Goal: Information Seeking & Learning: Learn about a topic

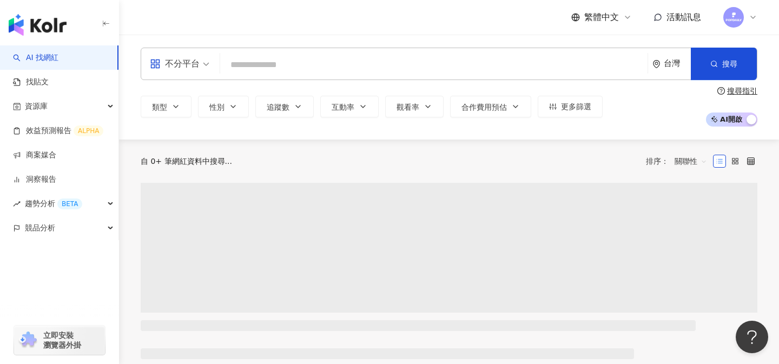
type input "*"
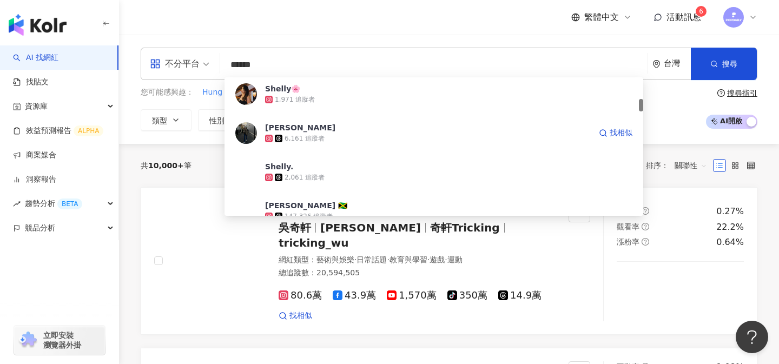
scroll to position [239, 0]
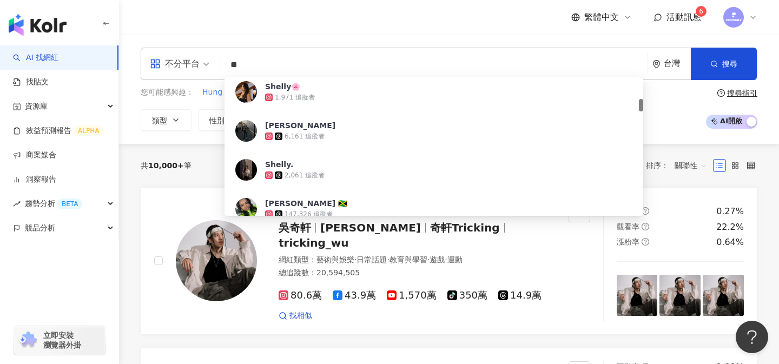
type input "*"
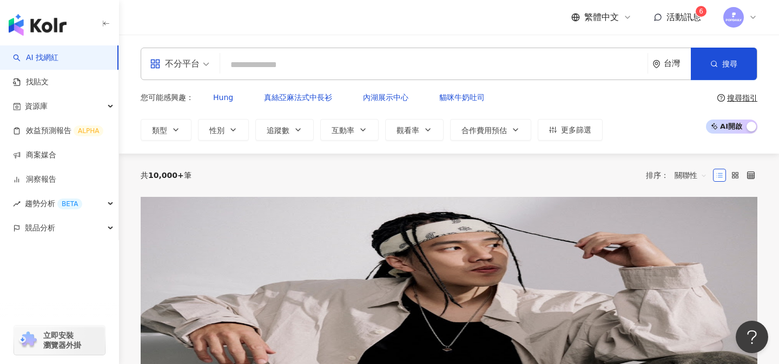
paste input "**********"
type input "**********"
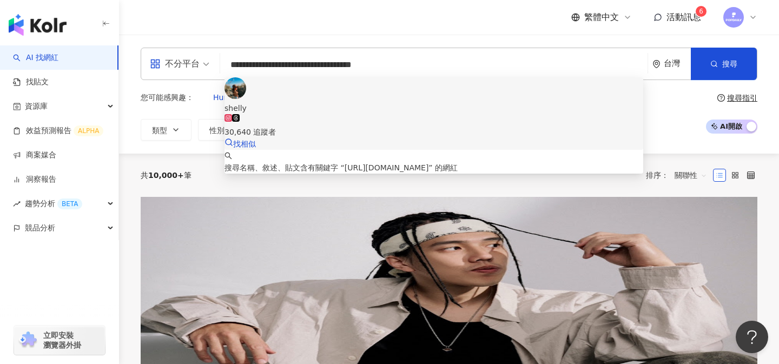
click at [381, 102] on span "shelly" at bounding box center [434, 108] width 419 height 12
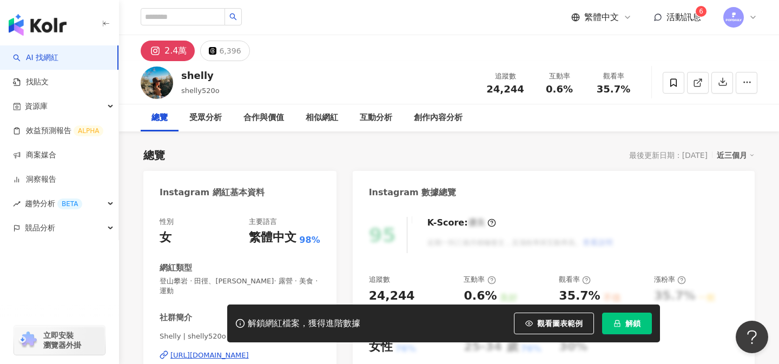
click at [617, 320] on icon "lock" at bounding box center [618, 324] width 8 height 8
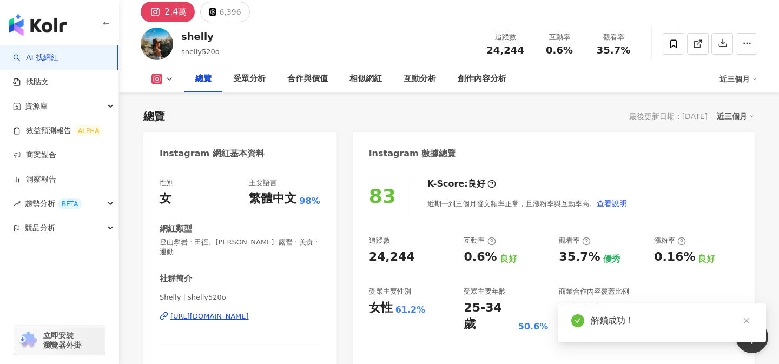
scroll to position [63, 0]
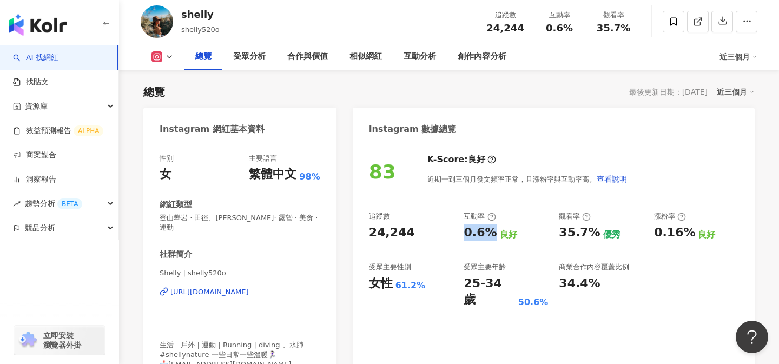
drag, startPoint x: 464, startPoint y: 232, endPoint x: 491, endPoint y: 233, distance: 27.1
click at [491, 233] on div "0.6%" at bounding box center [480, 233] width 33 height 17
copy div "0.6%"
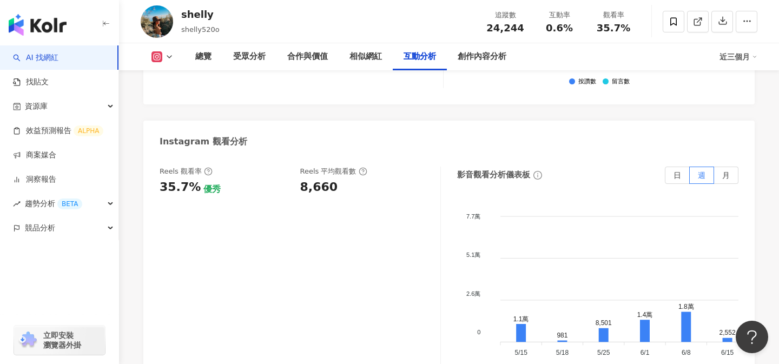
scroll to position [2423, 0]
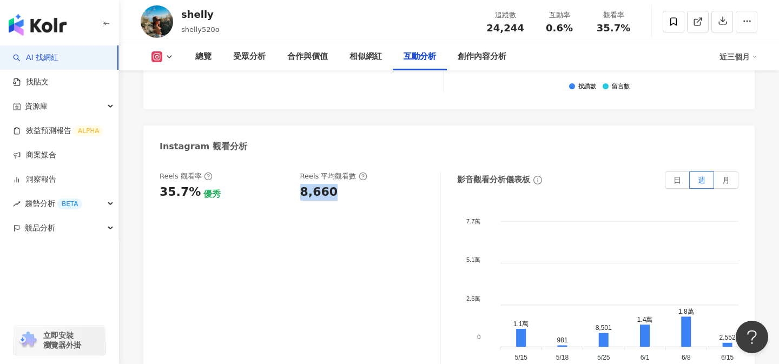
drag, startPoint x: 298, startPoint y: 146, endPoint x: 358, endPoint y: 145, distance: 59.6
click at [358, 172] on div "Reels 觀看率 35.7% 優秀 Reels 平均觀看數 8,660" at bounding box center [295, 186] width 270 height 29
copy div "8,660"
